Goal: Task Accomplishment & Management: Use online tool/utility

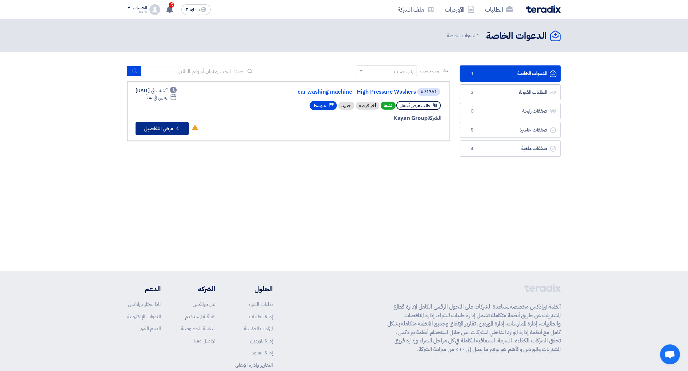
click at [152, 124] on button "Check details عرض التفاصيل" at bounding box center [162, 128] width 53 height 13
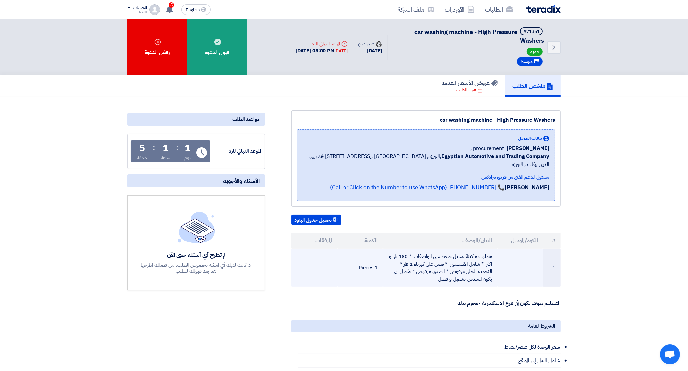
drag, startPoint x: 494, startPoint y: 246, endPoint x: 423, endPoint y: 273, distance: 75.6
click at [423, 273] on td "مطلوب ماكينة غسيل ضغط عالى المواصفات * 180 بار او اكثر * شامل الاكسسوار * تعمل …" at bounding box center [440, 268] width 115 height 38
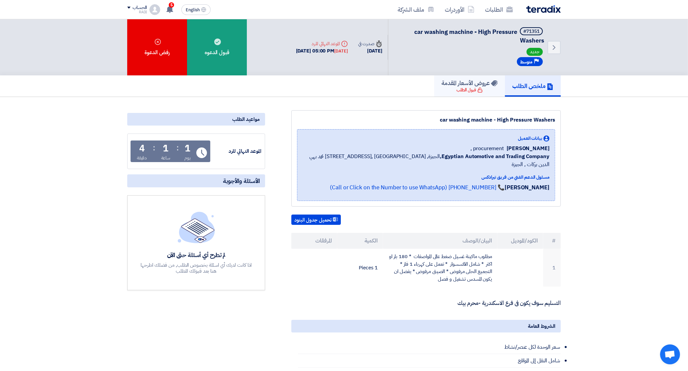
click at [464, 88] on div "قبول الطلب" at bounding box center [470, 90] width 26 height 7
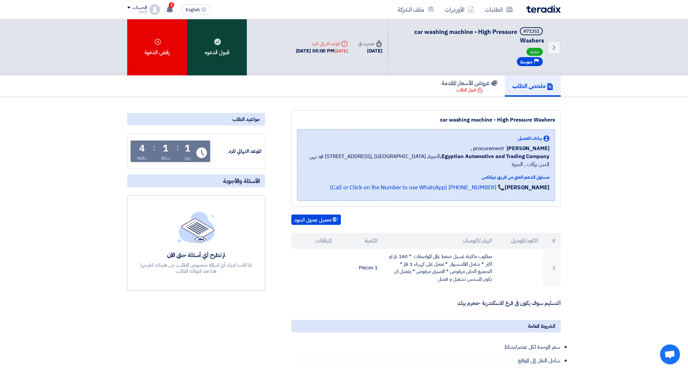
click at [209, 42] on div "قبول الدعوه" at bounding box center [217, 47] width 60 height 56
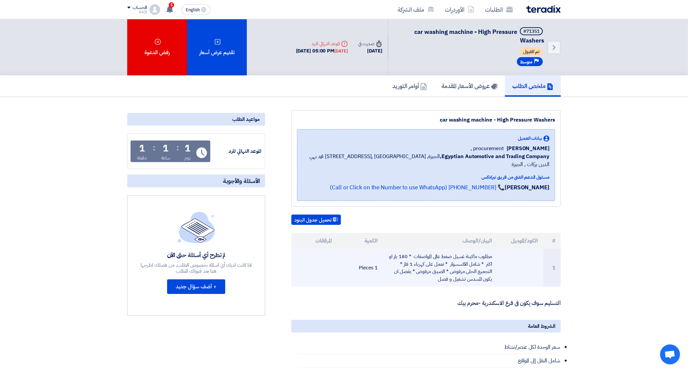
drag, startPoint x: 497, startPoint y: 244, endPoint x: 434, endPoint y: 275, distance: 70.8
click at [434, 275] on td "مطلوب ماكينة غسيل ضغط عالى المواصفات * 180 بار او اكثر * شامل الاكسسوار * تعمل …" at bounding box center [440, 268] width 115 height 38
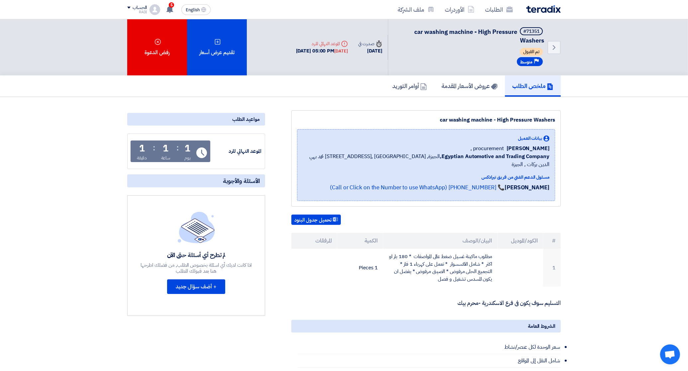
copy td "مطلوب ماكينة غسيل ضغط عالى المواصفات * 180 بار او اكثر * شامل الاكسسوار * تعمل …"
